Goal: Contribute content

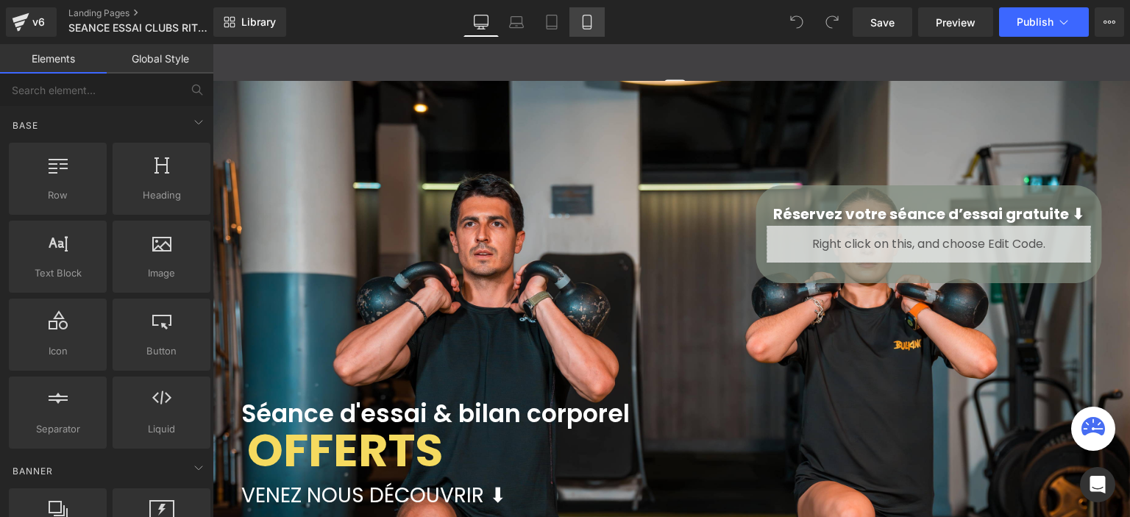
scroll to position [3253, 907]
click at [29, 6] on icon at bounding box center [21, 22] width 18 height 37
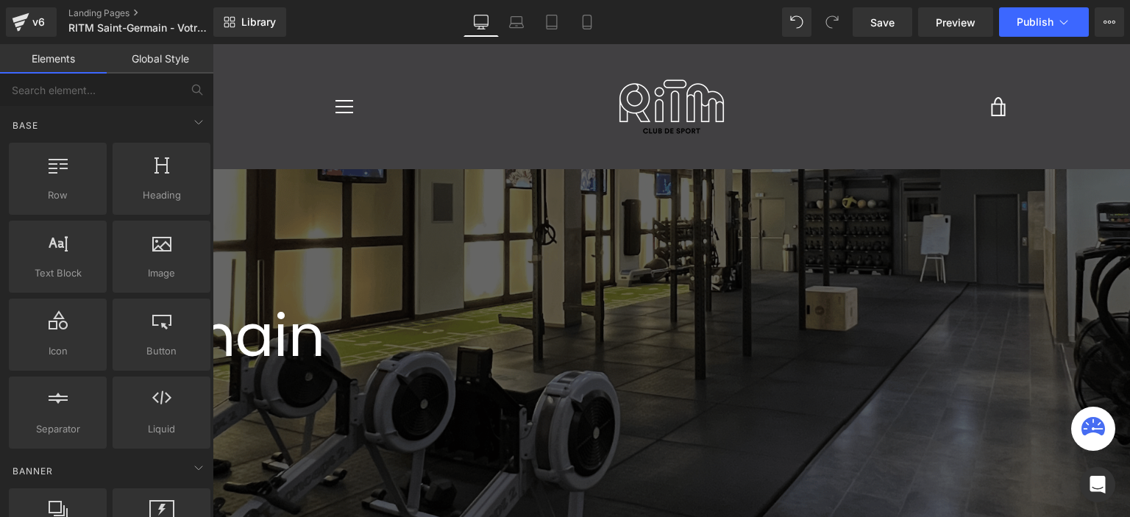
click at [213, 44] on span "Button" at bounding box center [213, 44] width 0 height 0
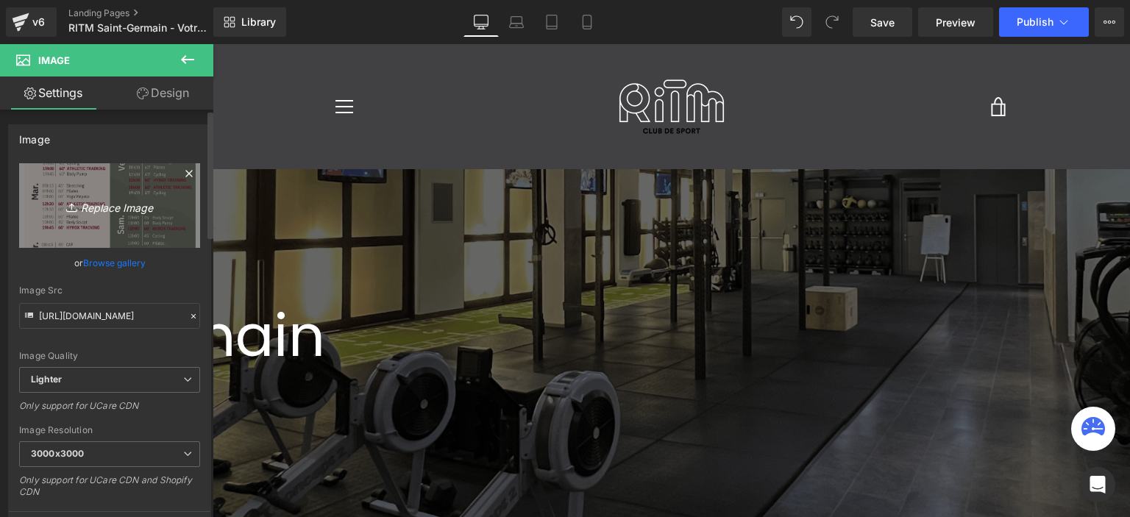
click at [101, 198] on icon "Replace Image" at bounding box center [110, 205] width 118 height 18
type input "C:\fakepath\SAINT GERMAIN.png"
click at [168, 205] on link "Replace Image" at bounding box center [109, 205] width 181 height 85
type input "C:\fakepath\SAINT GERMAIN (22).png"
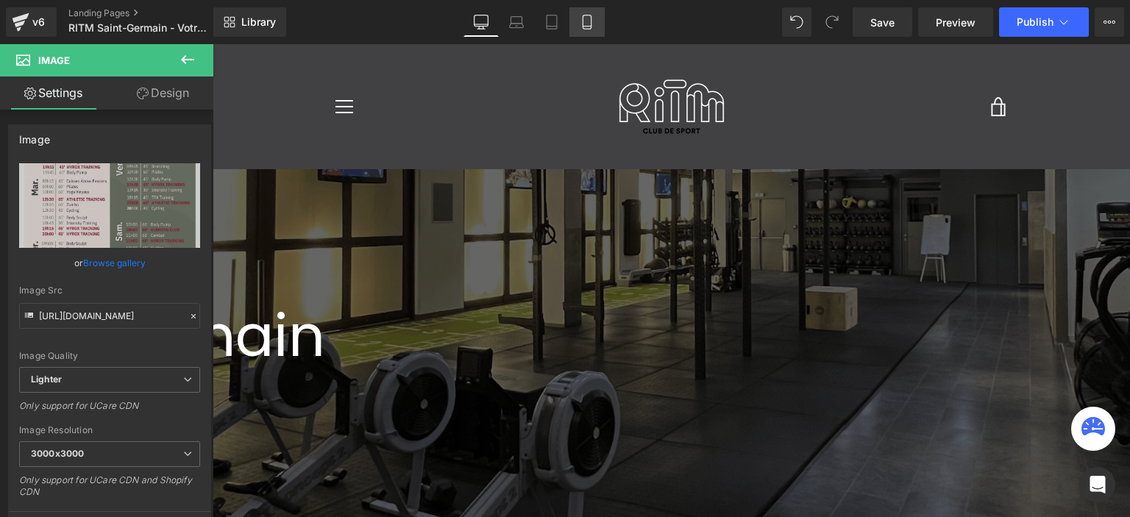
click at [577, 24] on link "Mobile" at bounding box center [587, 21] width 35 height 29
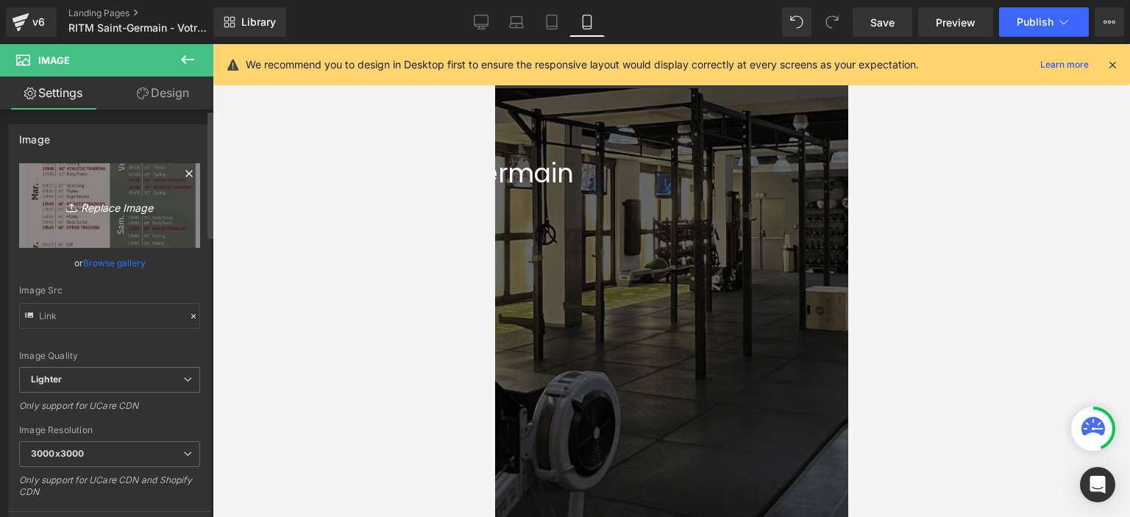
click at [117, 182] on link "Replace Image" at bounding box center [109, 205] width 181 height 85
type input "C:\fakepath\SAINT GERMAIN (22).png"
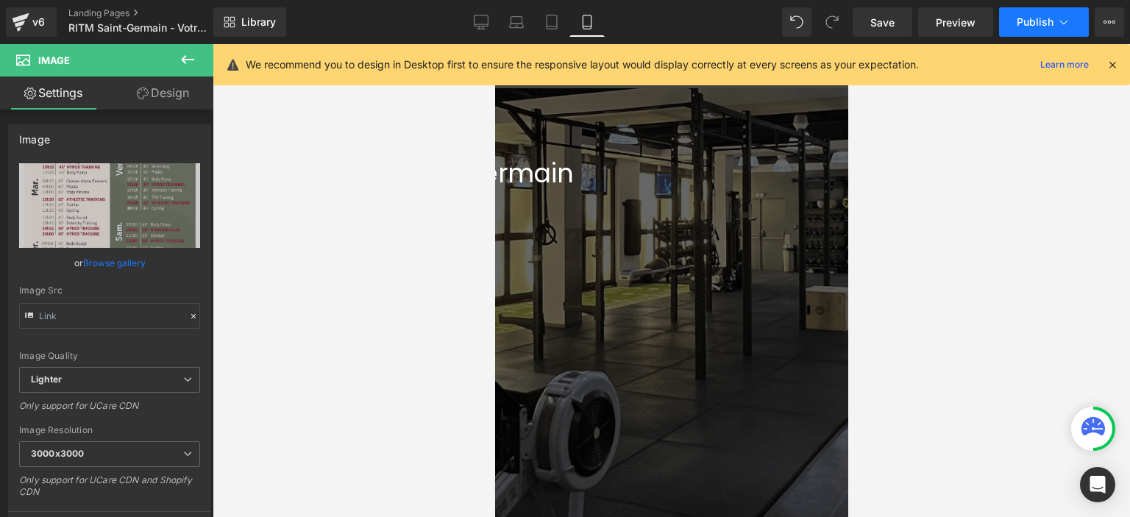
click at [1009, 27] on button "Publish" at bounding box center [1044, 21] width 90 height 29
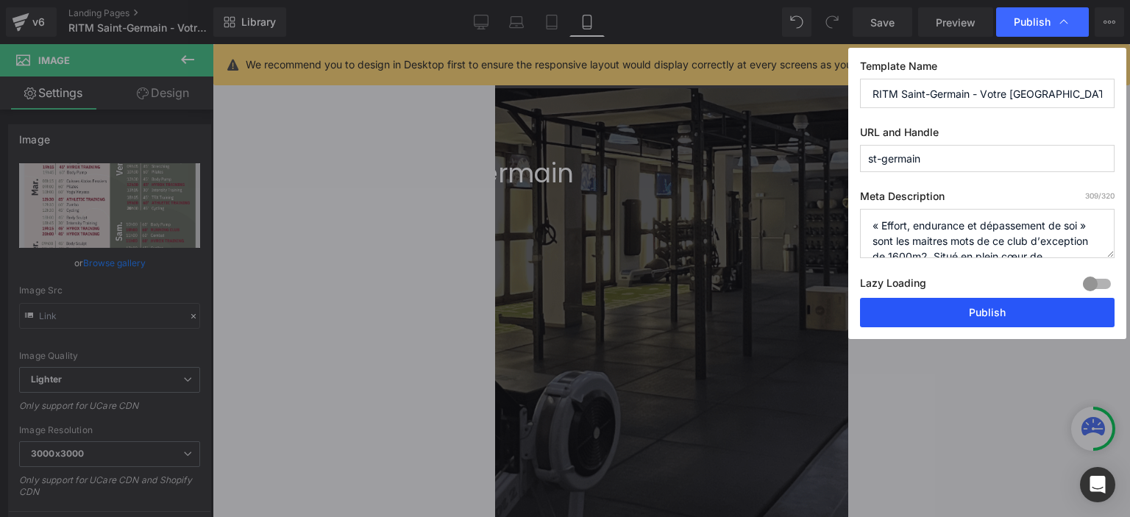
click at [934, 315] on button "Publish" at bounding box center [987, 312] width 255 height 29
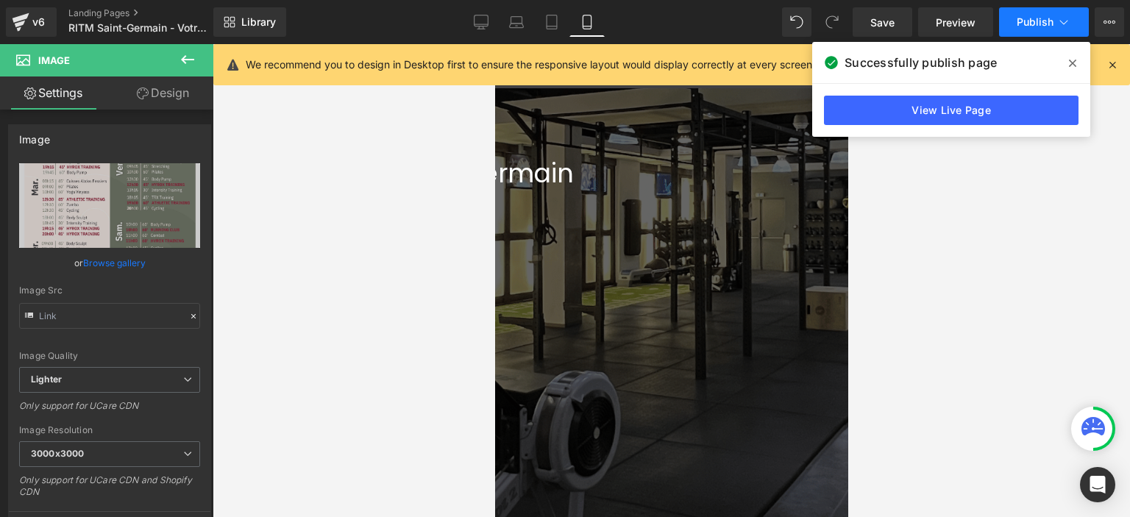
click at [1024, 32] on button "Publish" at bounding box center [1044, 21] width 90 height 29
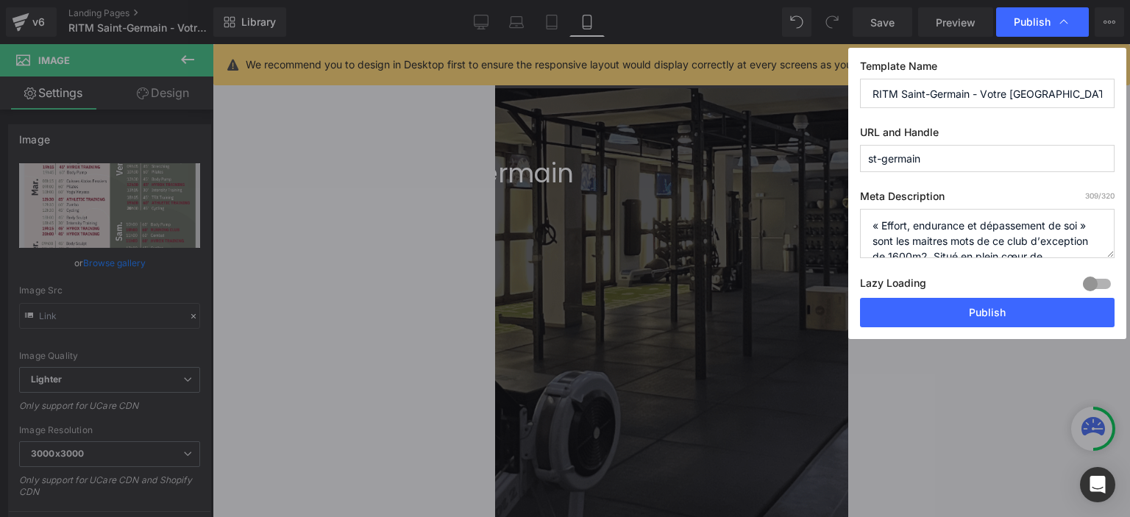
click at [959, 317] on button "Publish" at bounding box center [987, 312] width 255 height 29
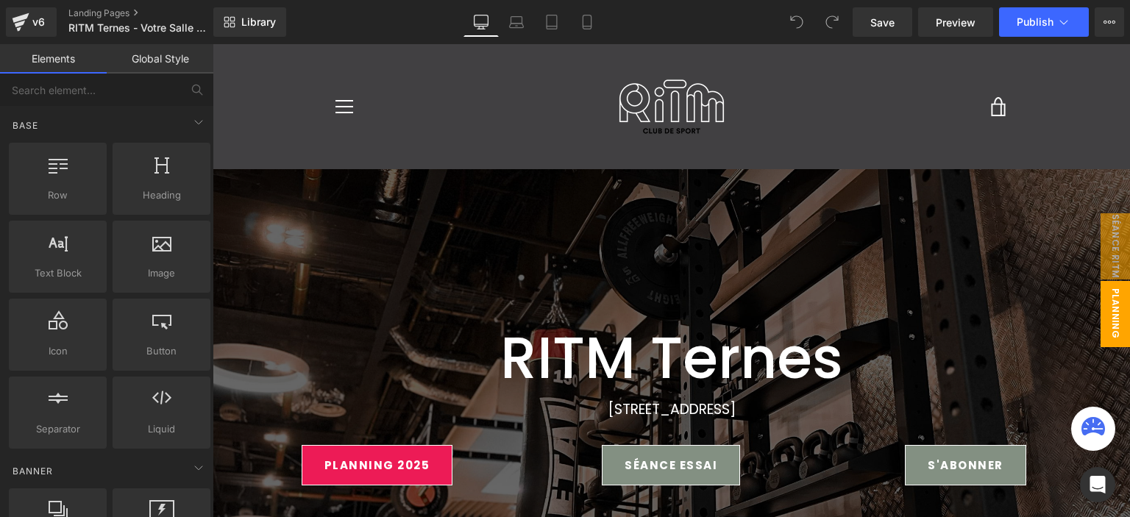
drag, startPoint x: 1110, startPoint y: 313, endPoint x: 1095, endPoint y: 316, distance: 15.6
click at [1101, 316] on span "planning ter" at bounding box center [1100, 314] width 59 height 66
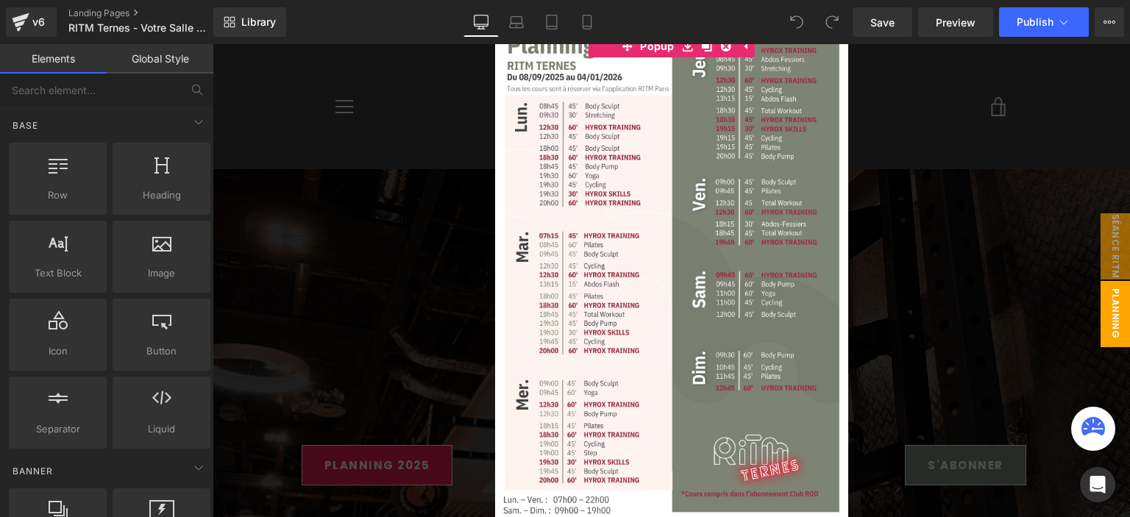
click at [687, 261] on img at bounding box center [671, 274] width 353 height 500
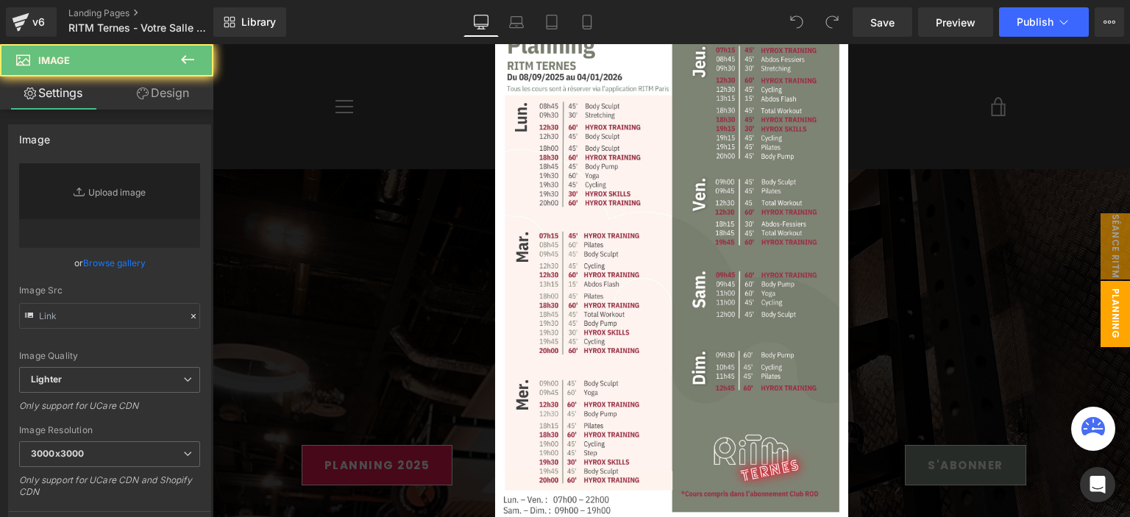
type input "[URL][DOMAIN_NAME]"
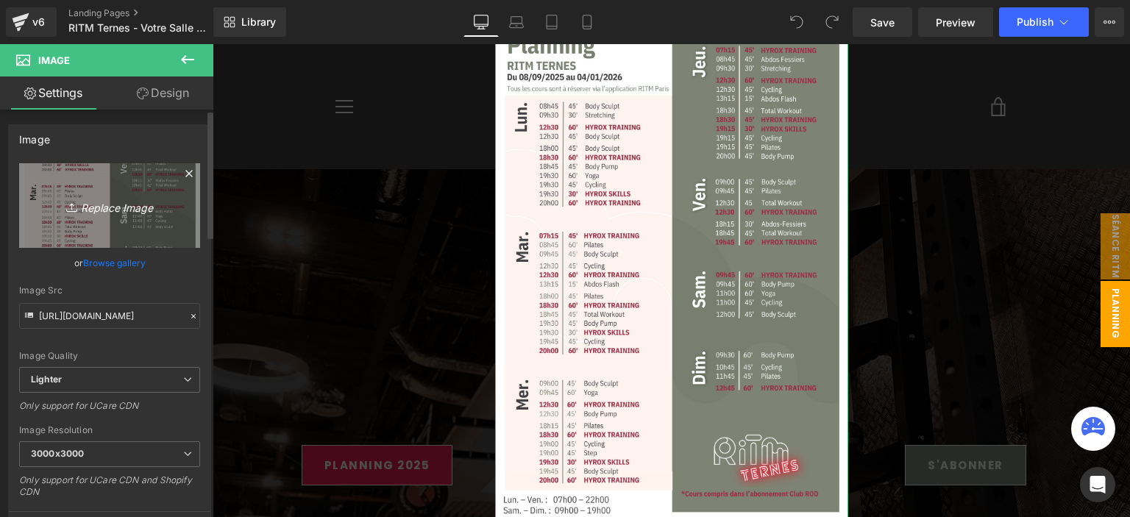
click at [115, 193] on link "Replace Image" at bounding box center [109, 205] width 181 height 85
type input "C:\fakepath\TERNES.png"
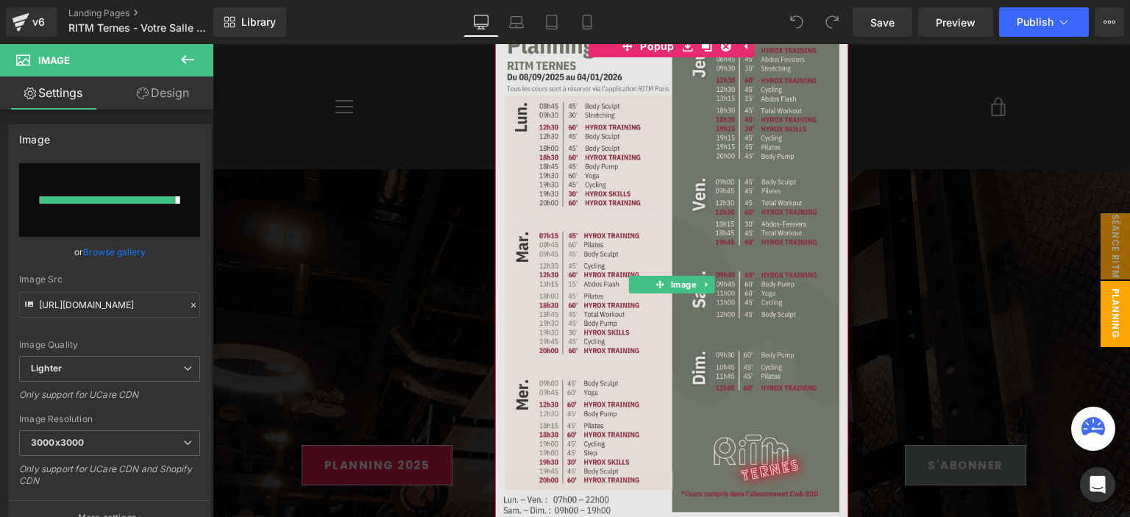
type input "[URL][DOMAIN_NAME]"
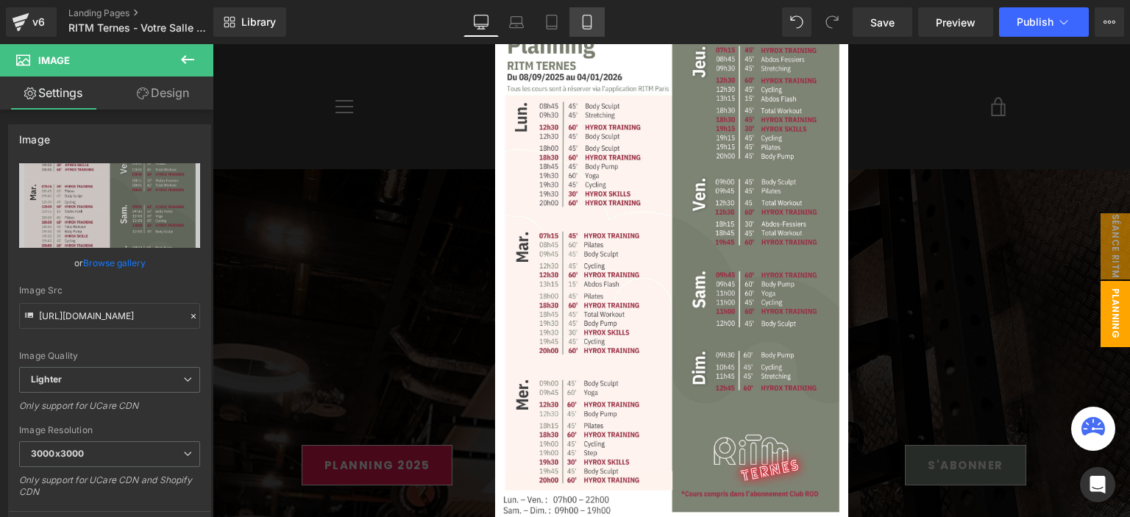
click at [589, 35] on link "Mobile" at bounding box center [587, 21] width 35 height 29
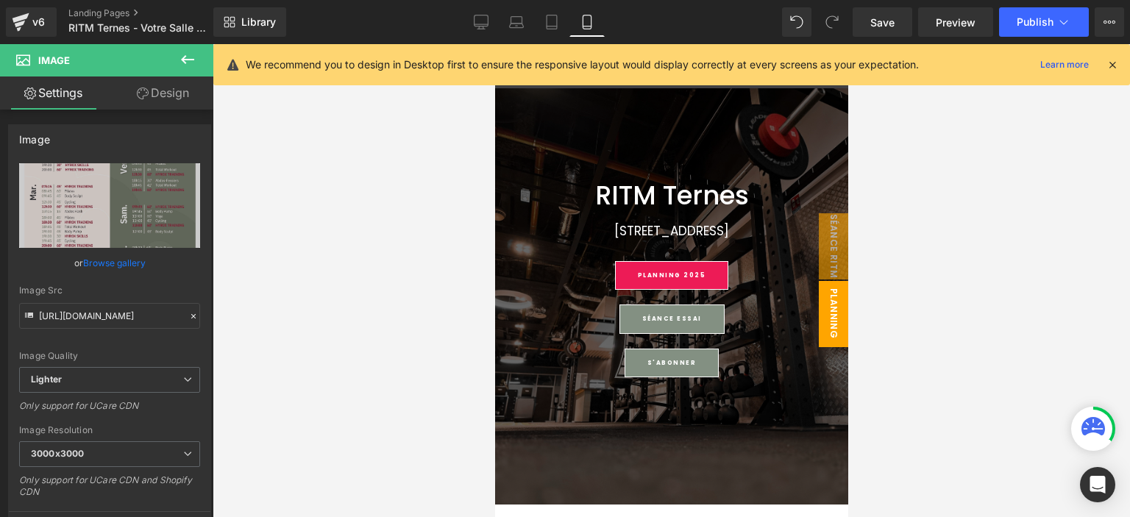
click at [828, 329] on span "planning ter app" at bounding box center [818, 314] width 59 height 66
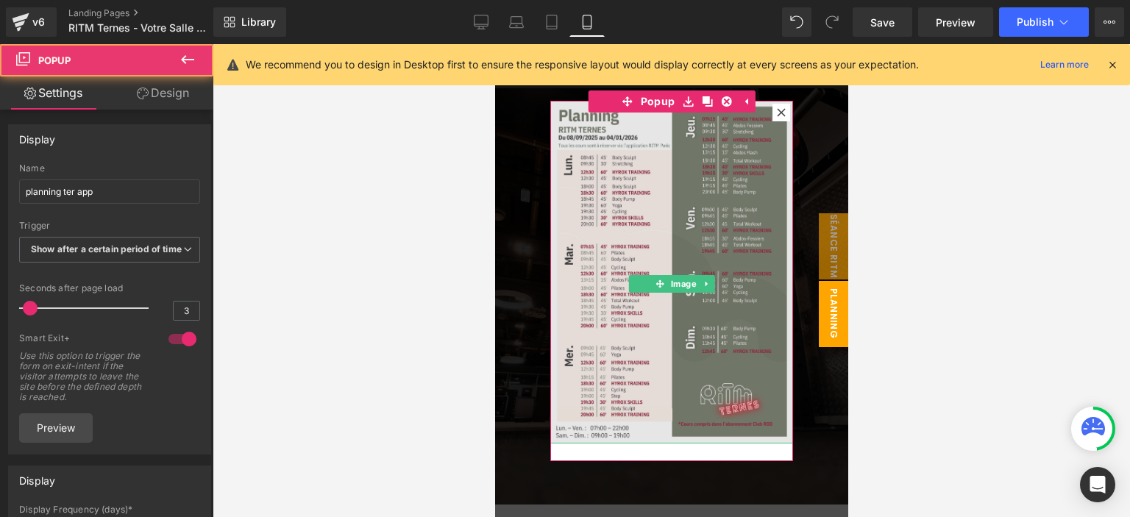
click at [598, 231] on img at bounding box center [671, 273] width 243 height 344
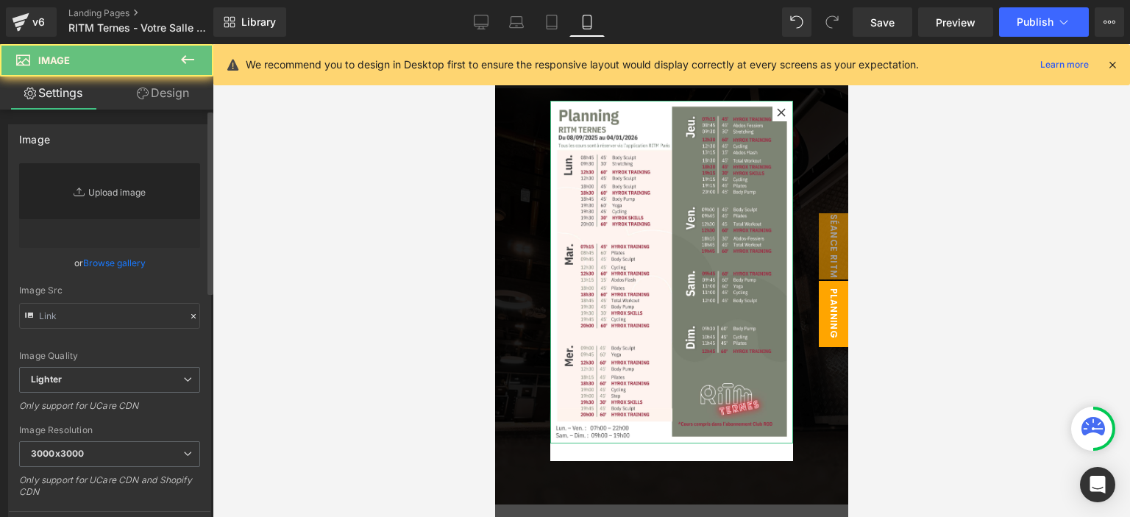
type input "[URL][DOMAIN_NAME]"
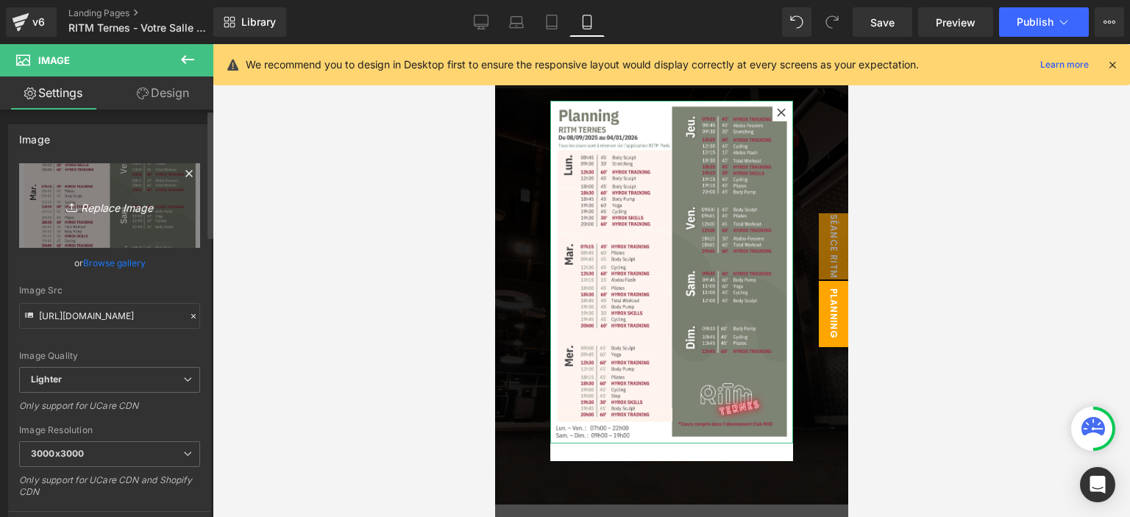
click at [169, 199] on link "Replace Image" at bounding box center [109, 205] width 181 height 85
type input "C:\fakepath\TERNES.png"
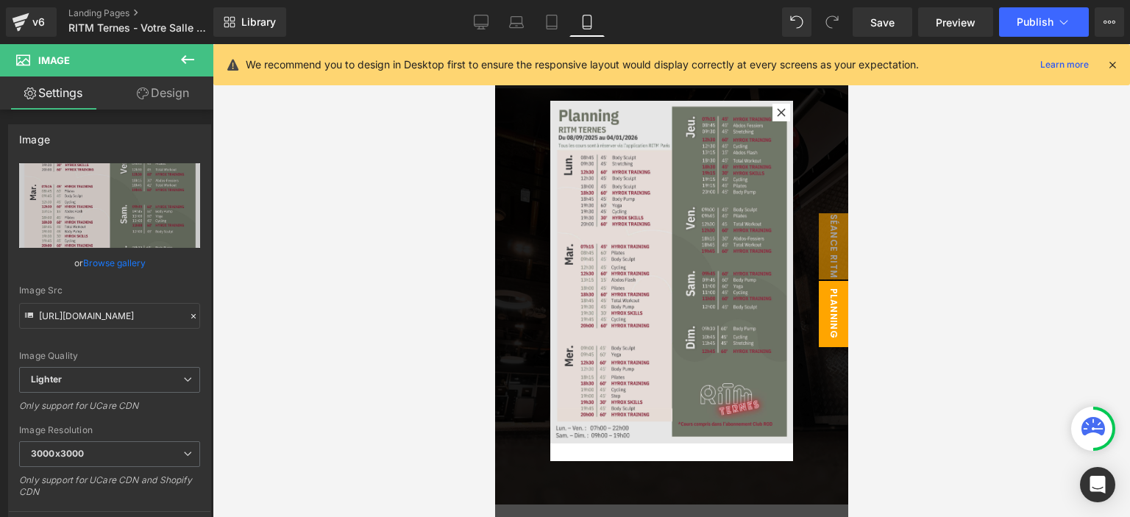
type input "[URL][DOMAIN_NAME]"
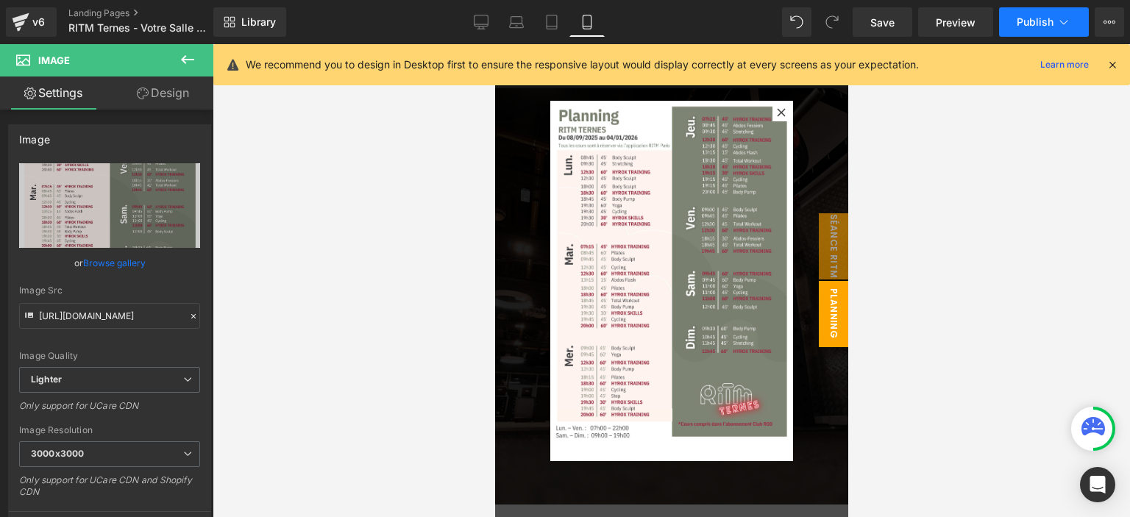
click at [1025, 26] on span "Publish" at bounding box center [1035, 22] width 37 height 12
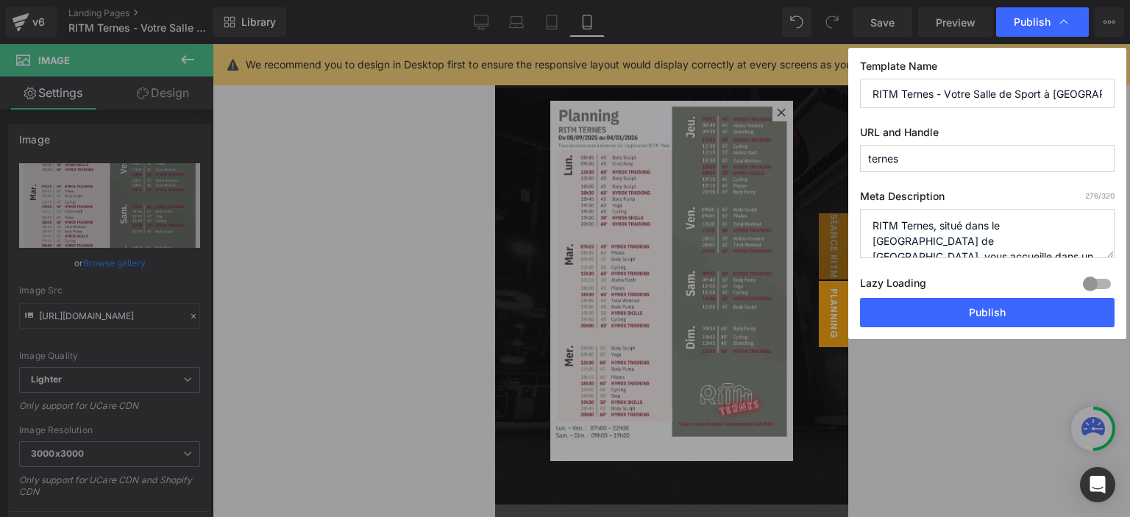
click at [1010, 308] on button "Publish" at bounding box center [987, 312] width 255 height 29
